Goal: Information Seeking & Learning: Learn about a topic

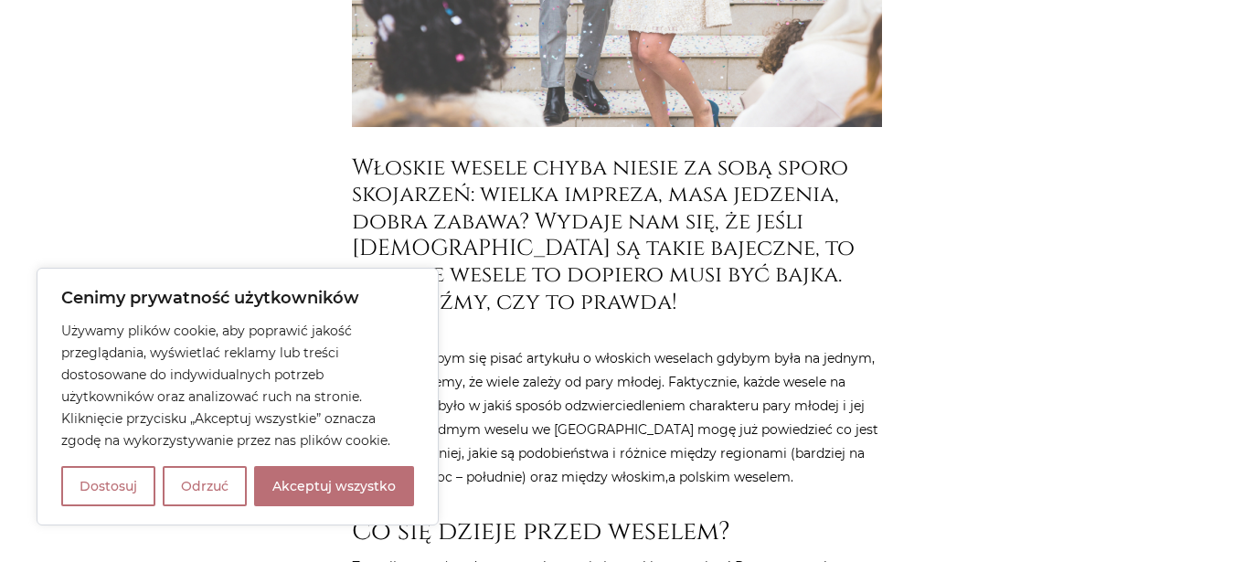
scroll to position [559, 0]
click at [273, 477] on button "Akceptuj wszystko" at bounding box center [334, 486] width 160 height 40
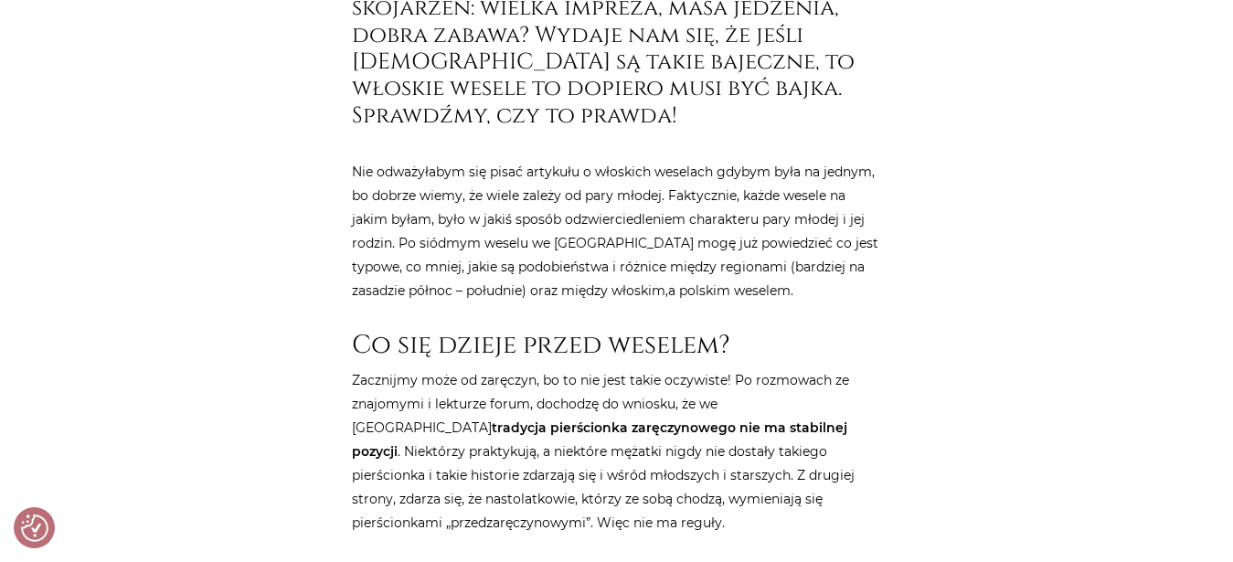
checkbox input "true"
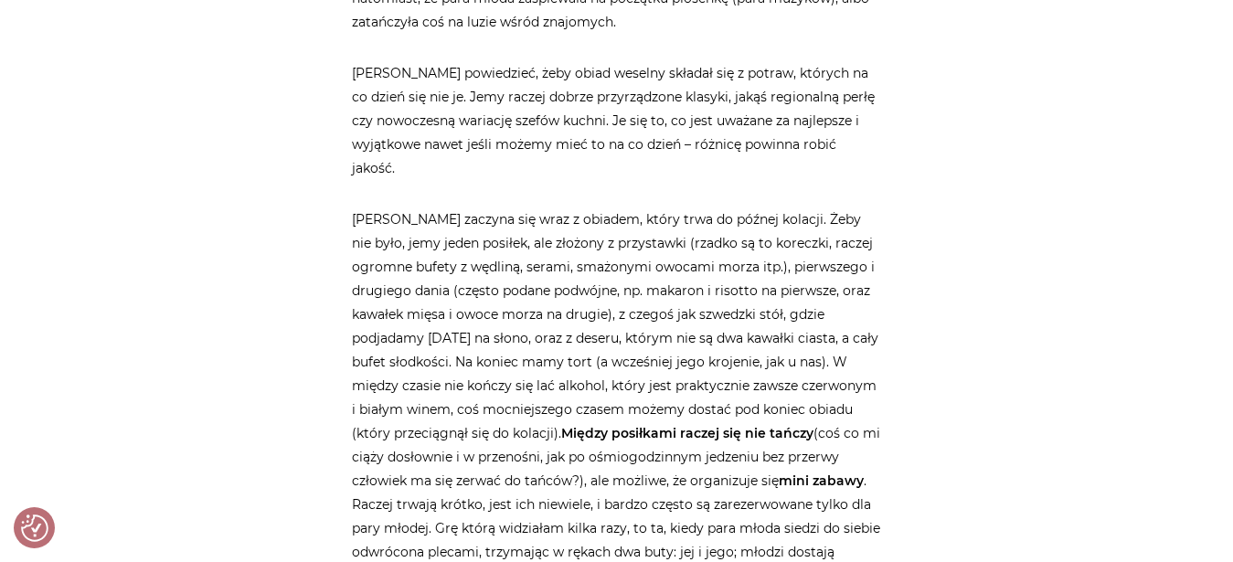
scroll to position [2984, 0]
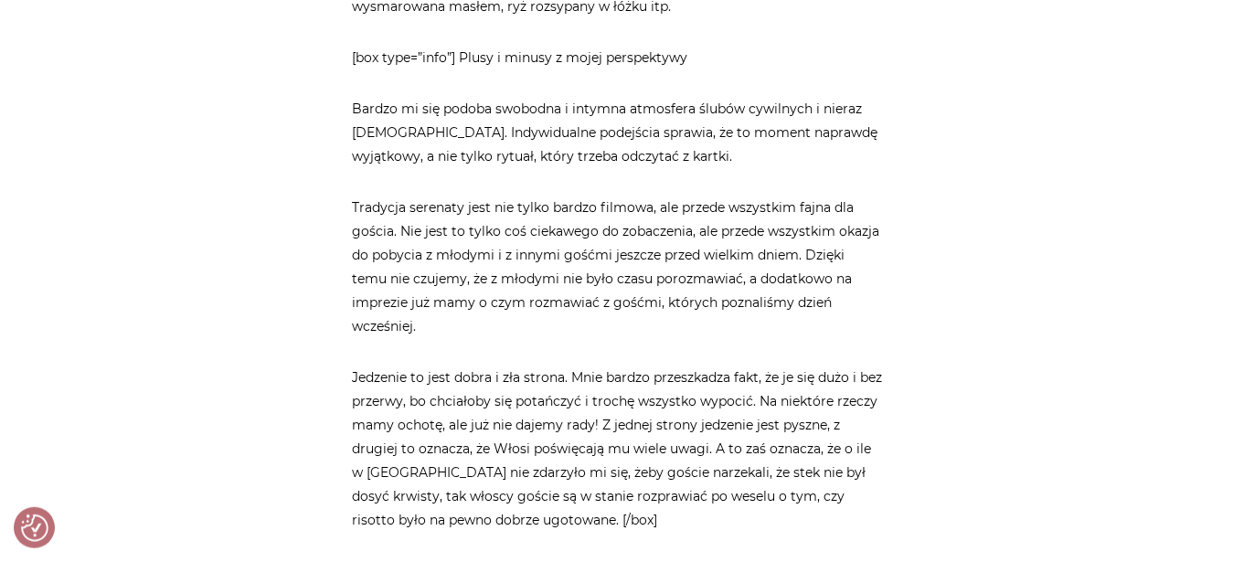
scroll to position [4476, 0]
